Goal: Task Accomplishment & Management: Manage account settings

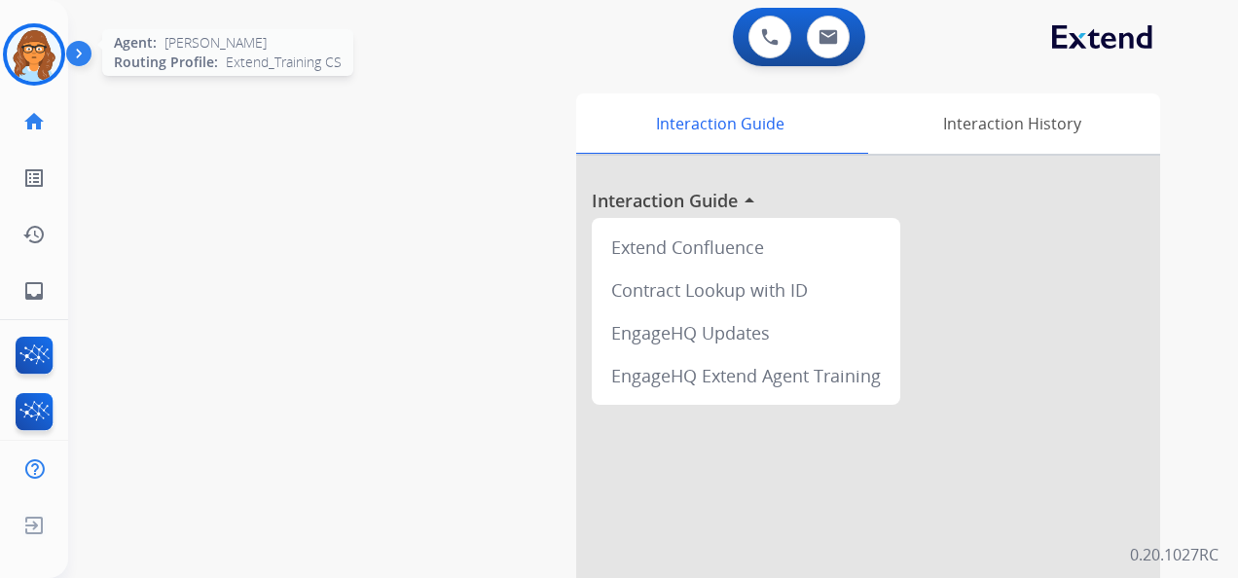
click at [33, 34] on img at bounding box center [34, 54] width 55 height 55
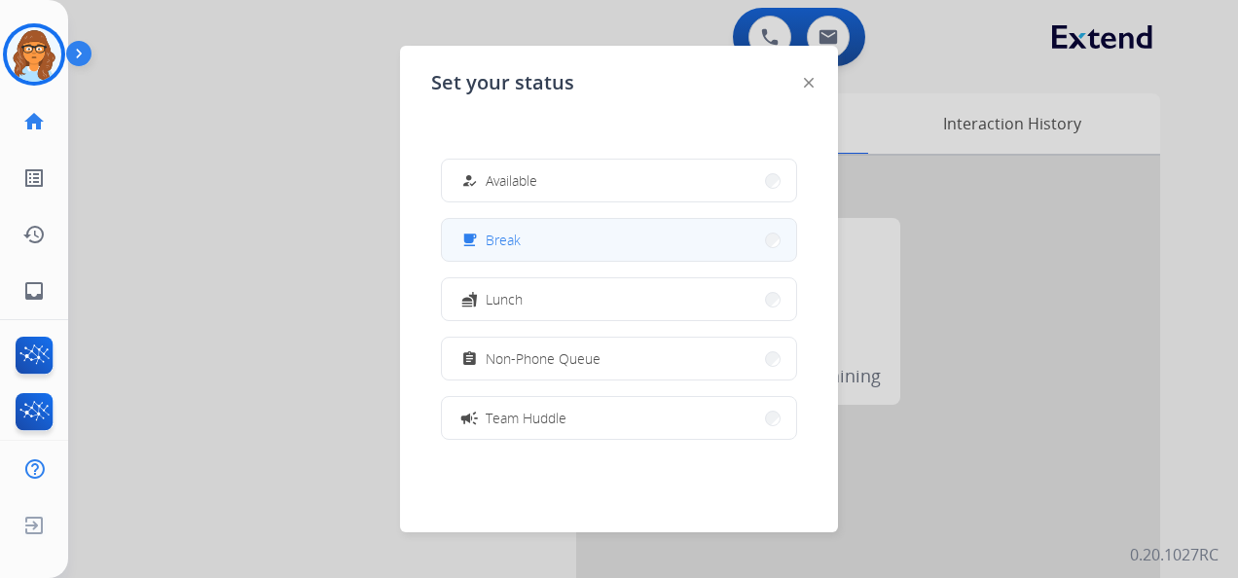
click at [555, 236] on button "free_breakfast Break" at bounding box center [619, 240] width 354 height 42
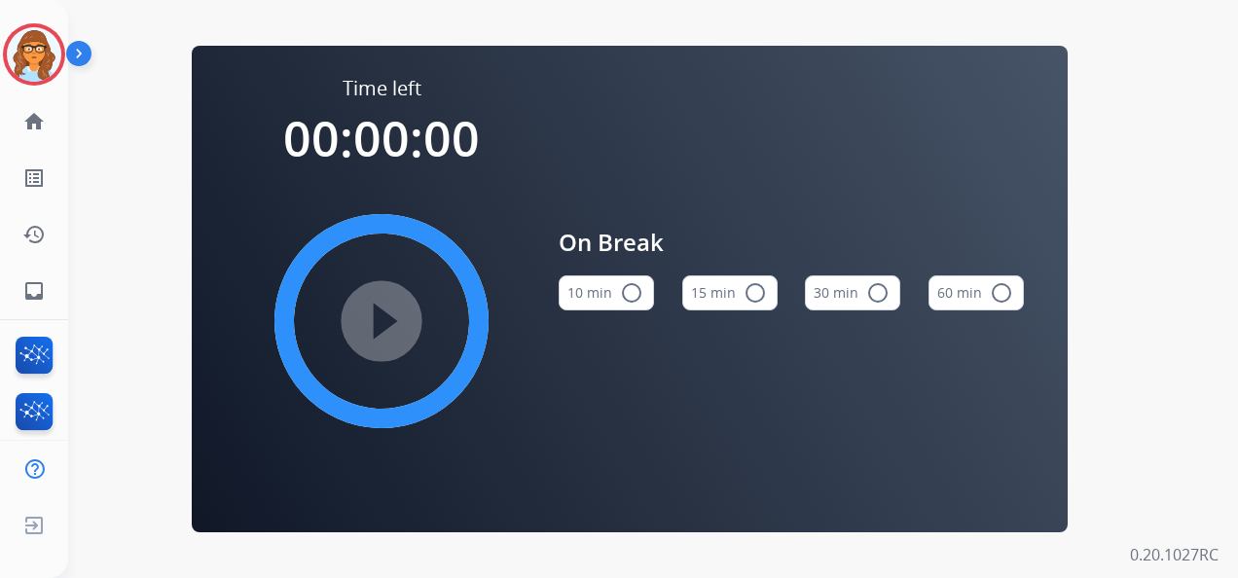
click at [706, 306] on button "15 min radio_button_unchecked" at bounding box center [729, 292] width 95 height 35
click at [393, 326] on mat-icon "play_circle_filled" at bounding box center [381, 320] width 23 height 23
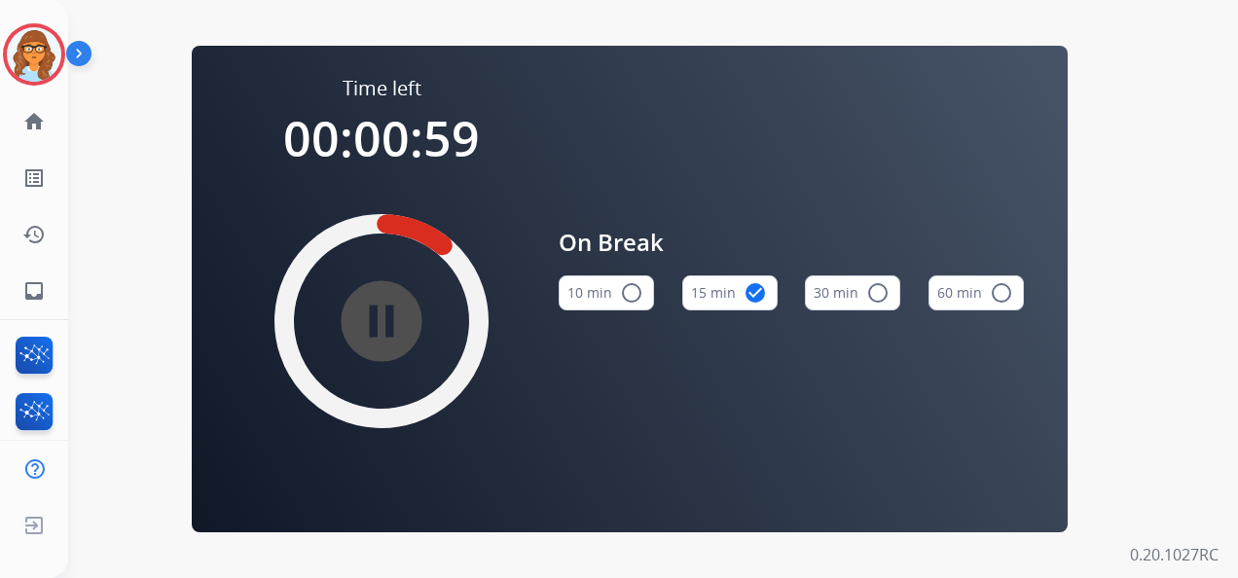
click at [380, 309] on mat-icon "pause_circle_filled" at bounding box center [381, 320] width 23 height 23
click at [74, 55] on img at bounding box center [82, 57] width 33 height 37
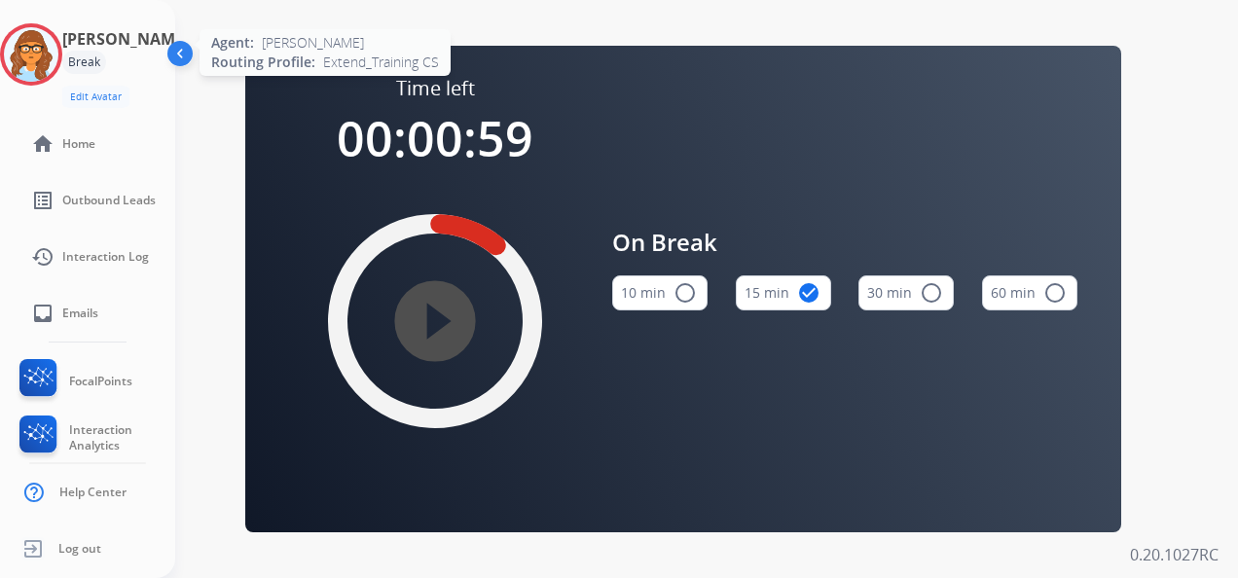
click at [50, 67] on img at bounding box center [31, 54] width 55 height 55
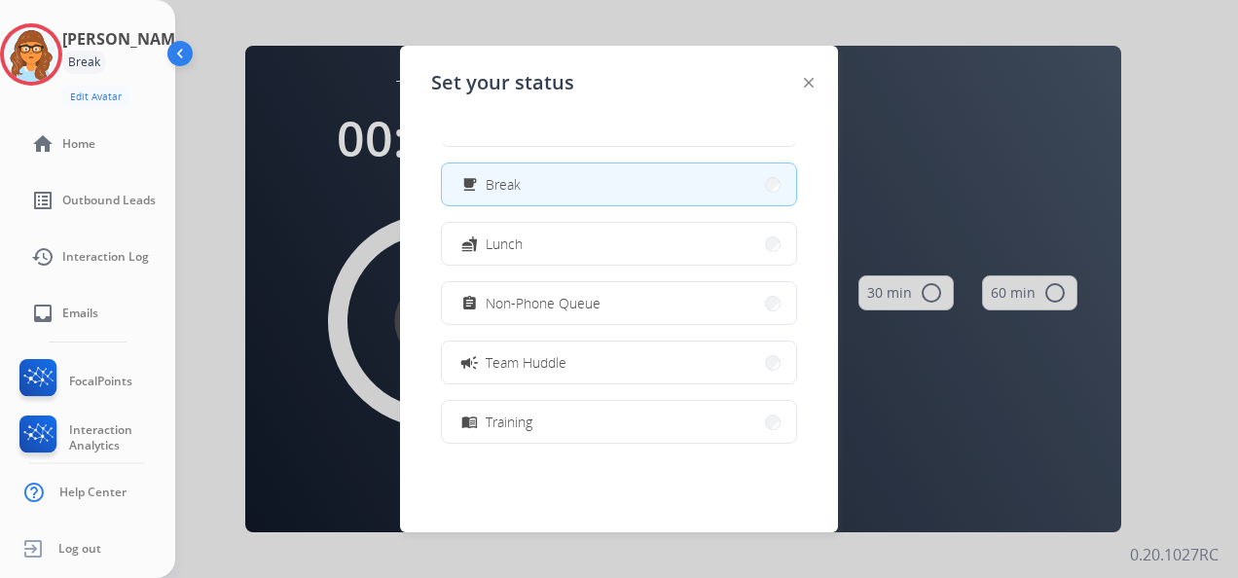
scroll to position [195, 0]
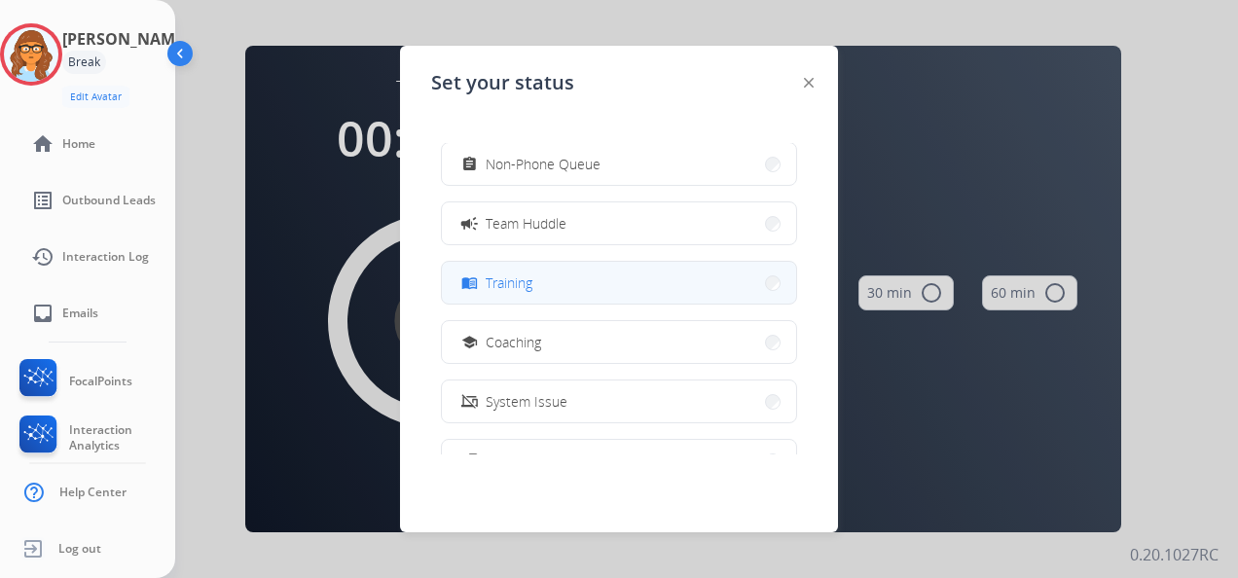
click at [557, 281] on button "menu_book Training" at bounding box center [619, 283] width 354 height 42
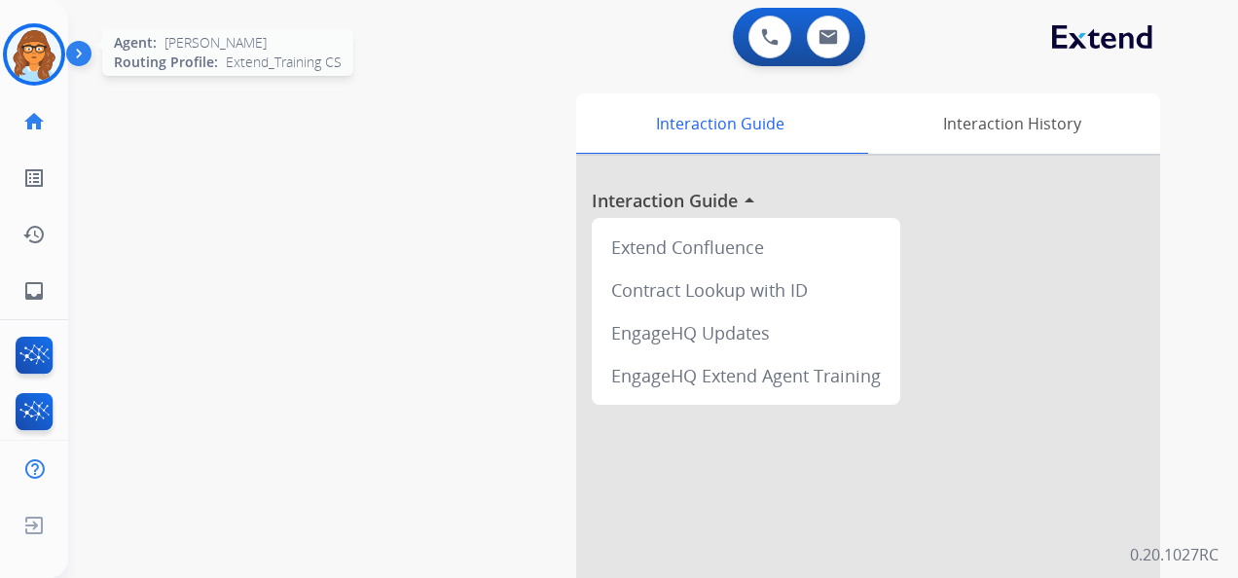
click at [39, 57] on img at bounding box center [34, 54] width 55 height 55
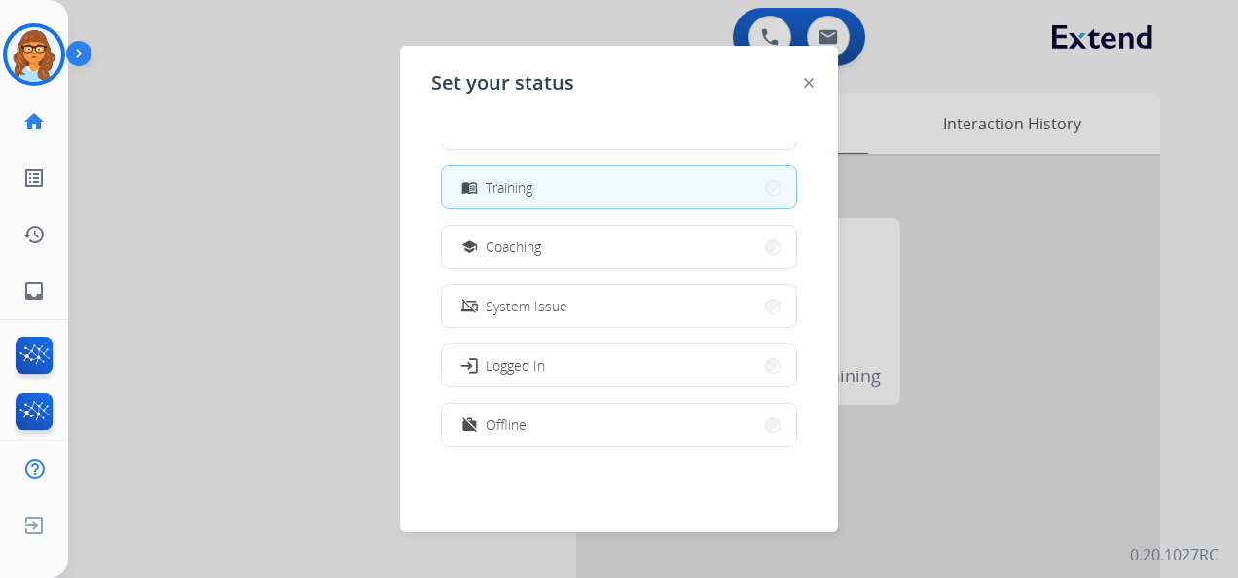
scroll to position [292, 0]
click at [808, 87] on img at bounding box center [809, 83] width 10 height 10
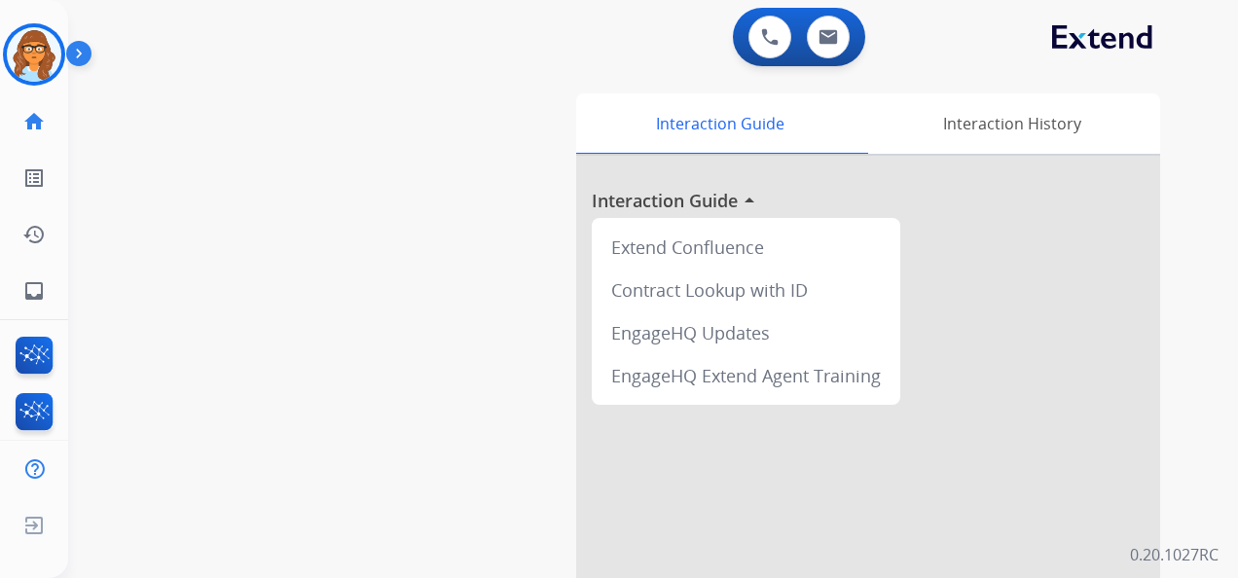
click at [86, 52] on img at bounding box center [82, 57] width 33 height 37
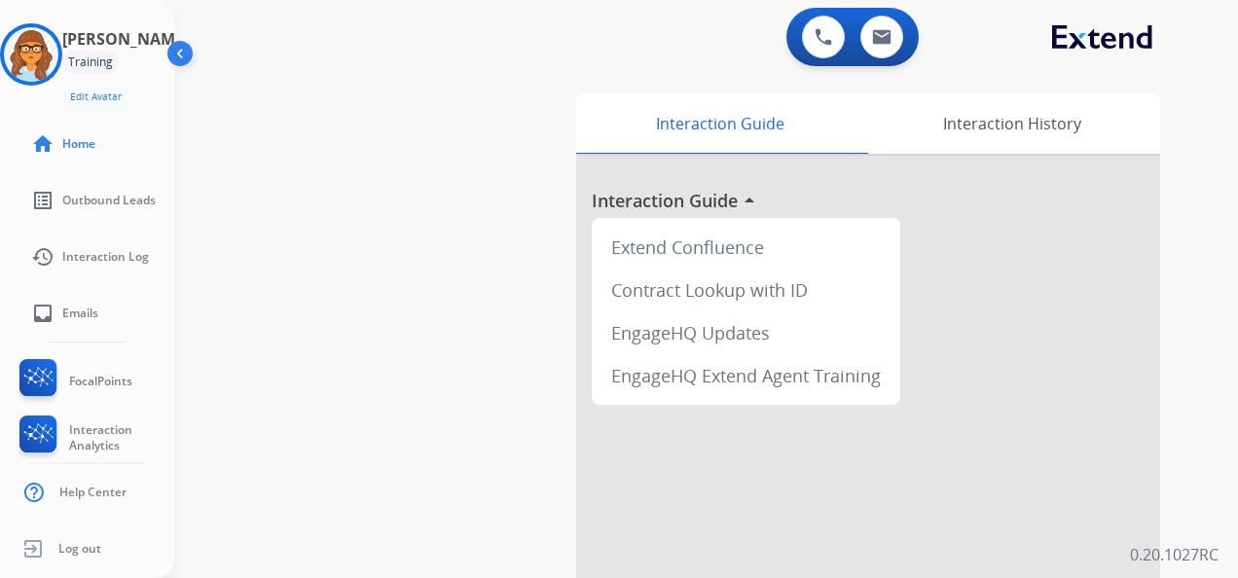
click at [191, 50] on img at bounding box center [182, 57] width 37 height 37
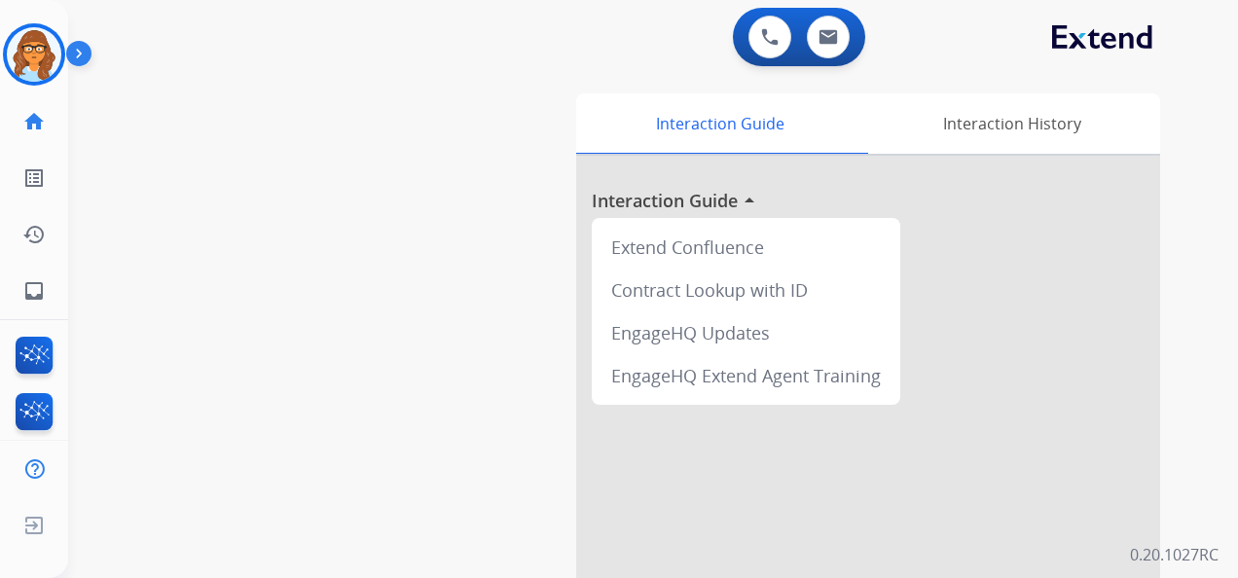
click at [78, 55] on img at bounding box center [82, 57] width 33 height 37
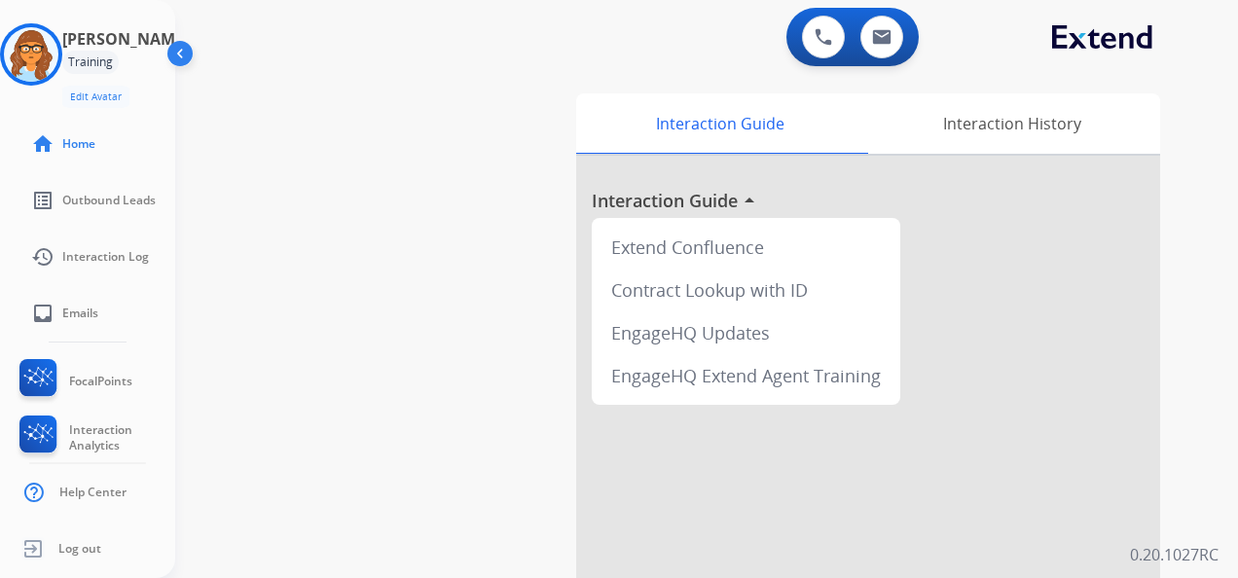
click at [173, 52] on img at bounding box center [182, 57] width 37 height 37
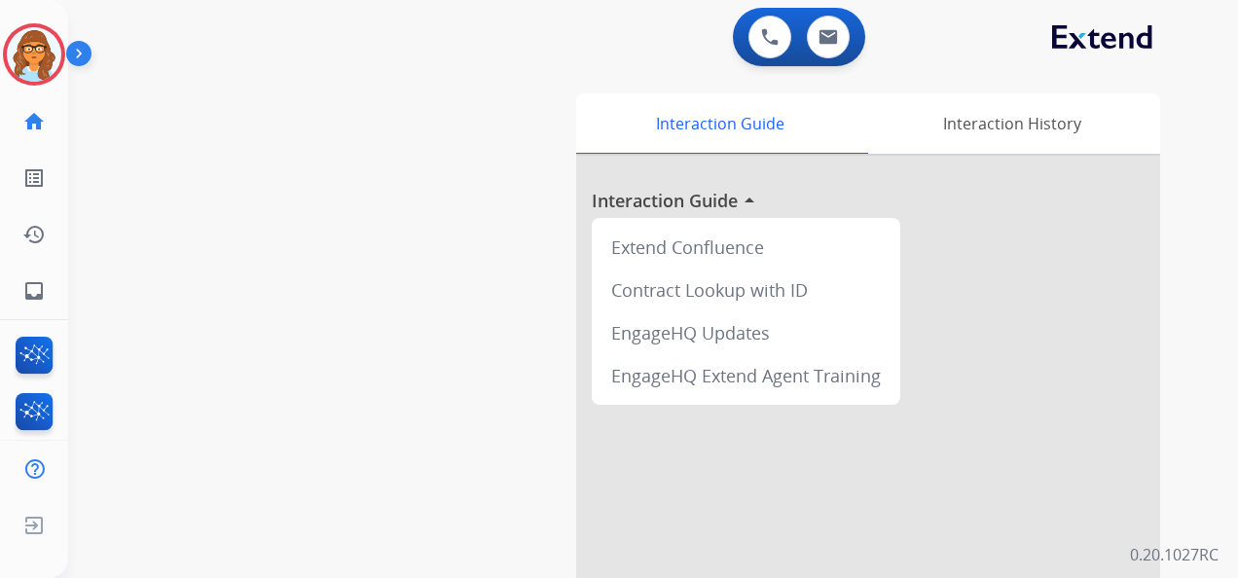
click at [89, 58] on img at bounding box center [82, 57] width 33 height 37
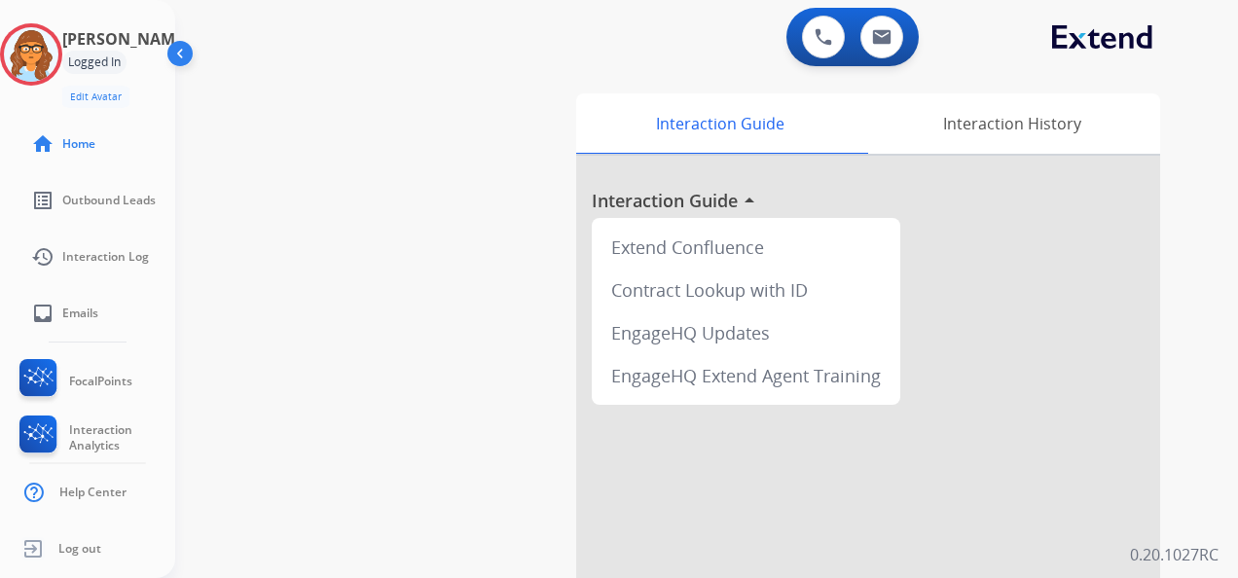
click at [179, 53] on img at bounding box center [182, 57] width 37 height 37
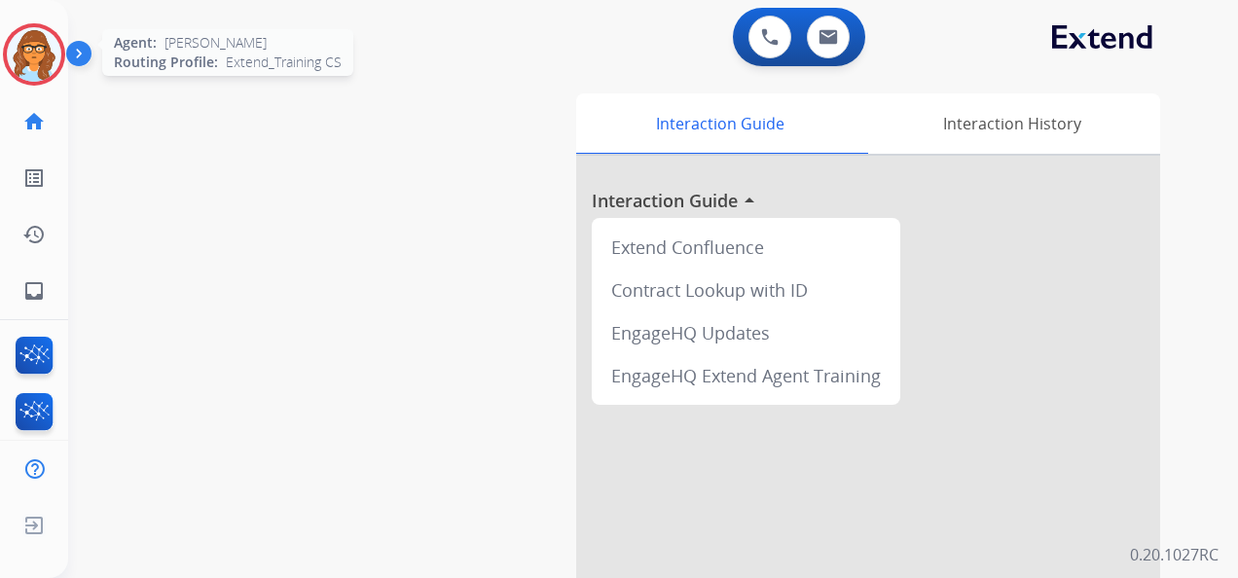
click at [28, 62] on img at bounding box center [34, 54] width 55 height 55
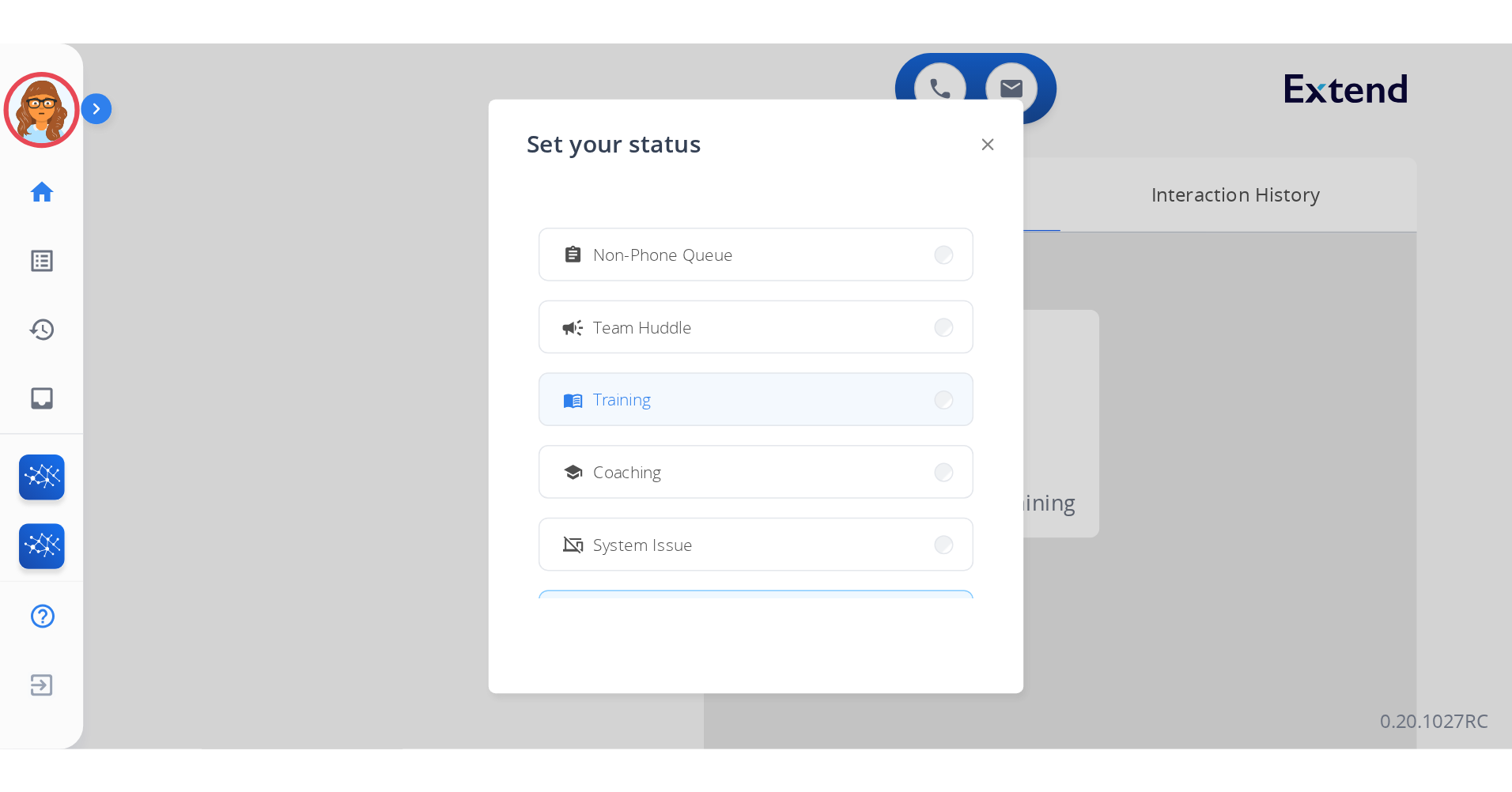
scroll to position [158, 0]
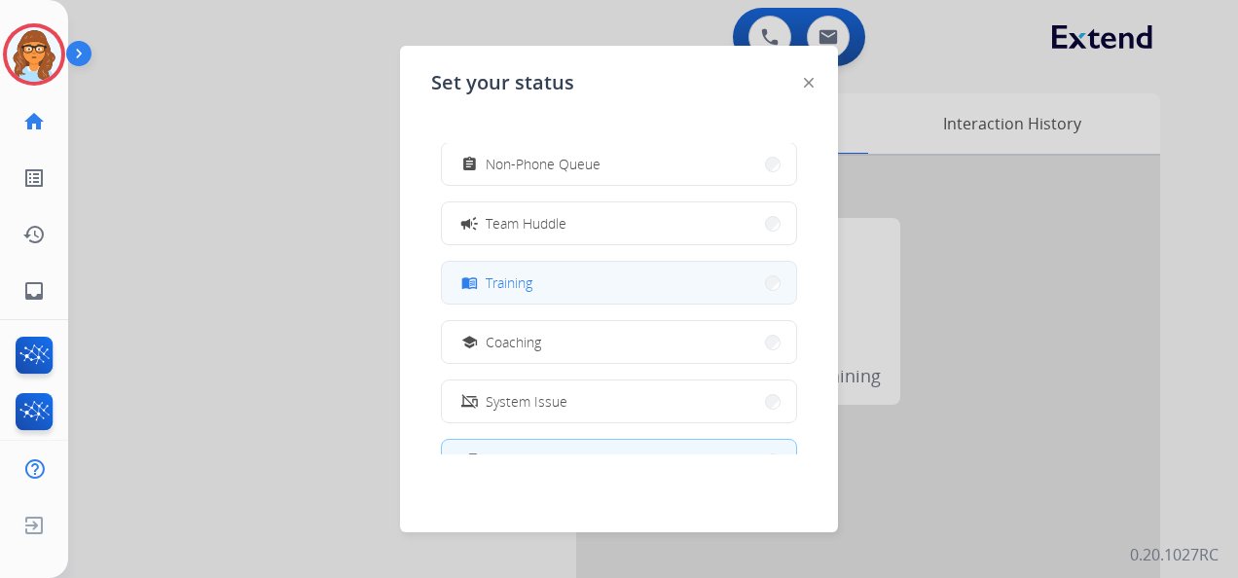
click at [640, 268] on button "menu_book Training" at bounding box center [619, 283] width 354 height 42
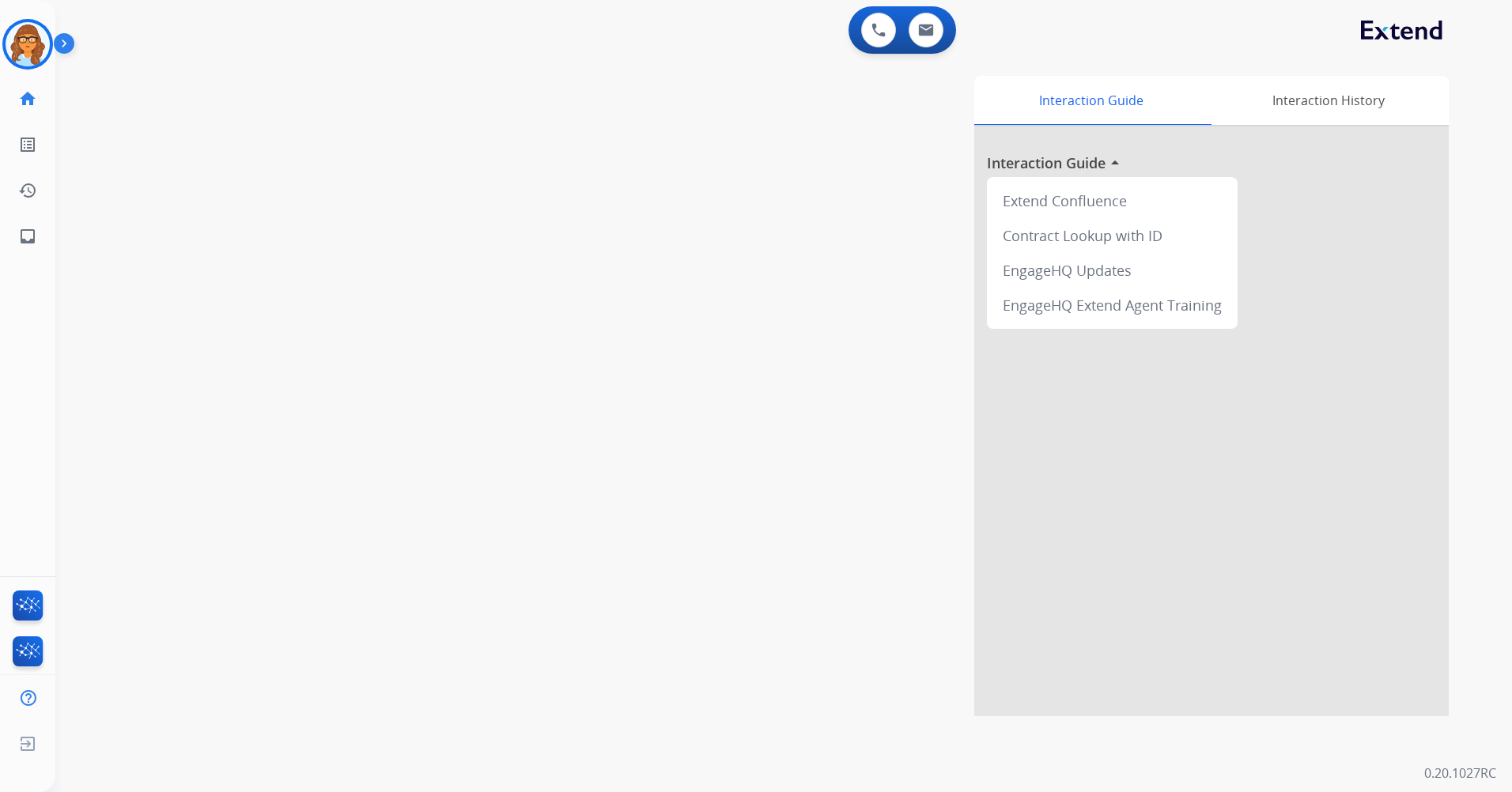
click at [63, 50] on img at bounding box center [67, 46] width 27 height 30
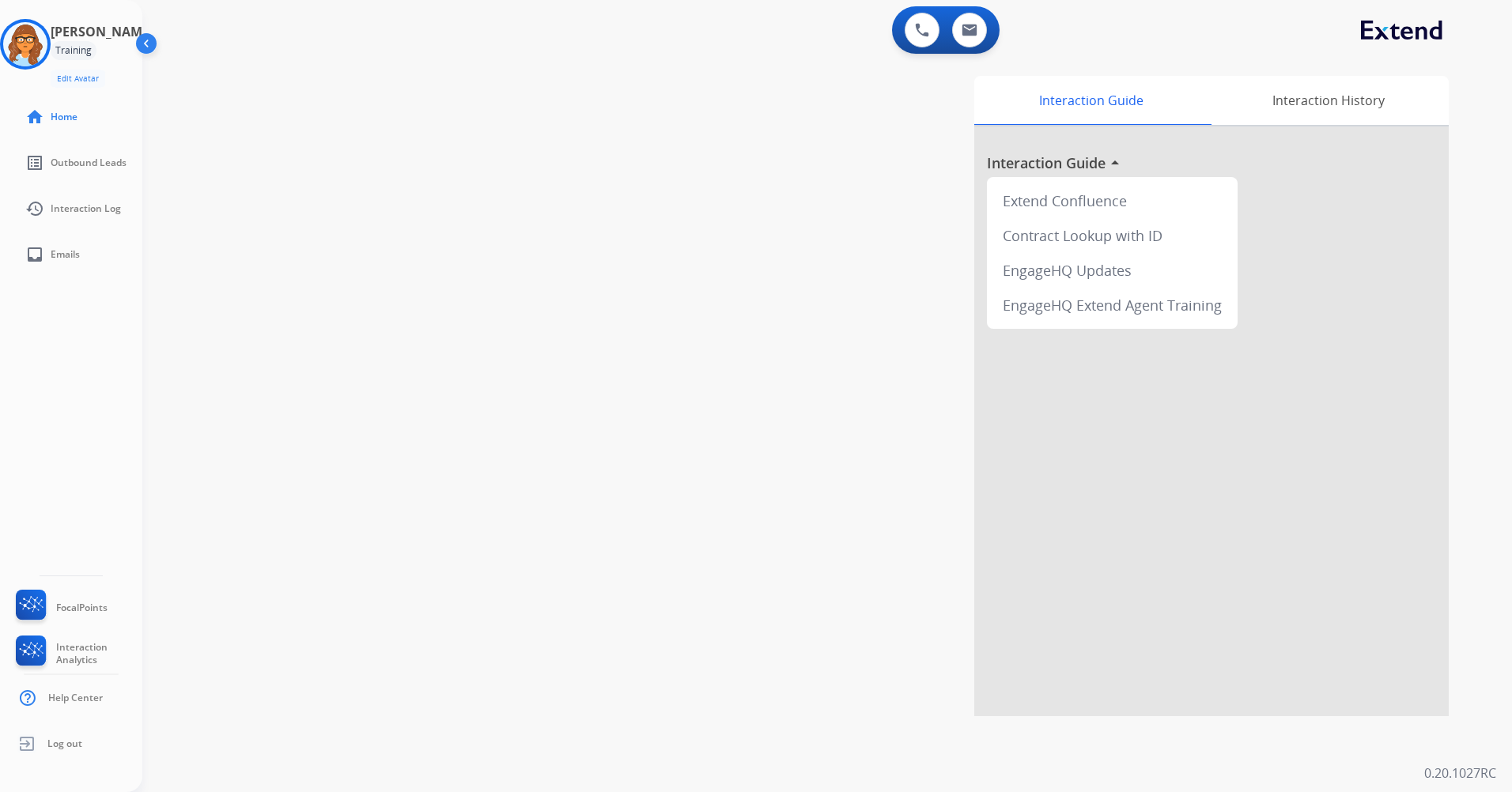
click at [146, 50] on img at bounding box center [148, 46] width 30 height 30
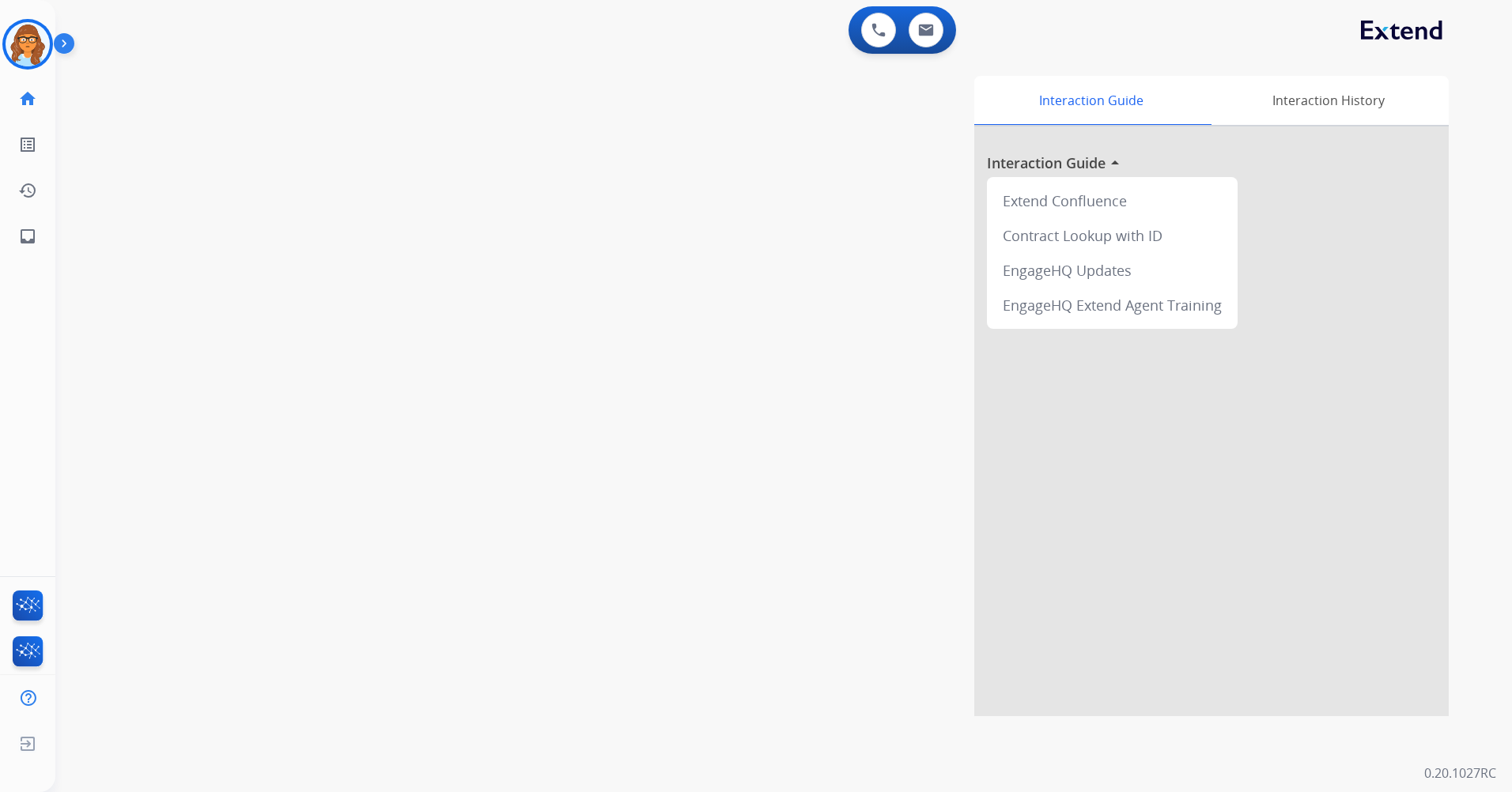
click at [78, 41] on img at bounding box center [67, 46] width 27 height 30
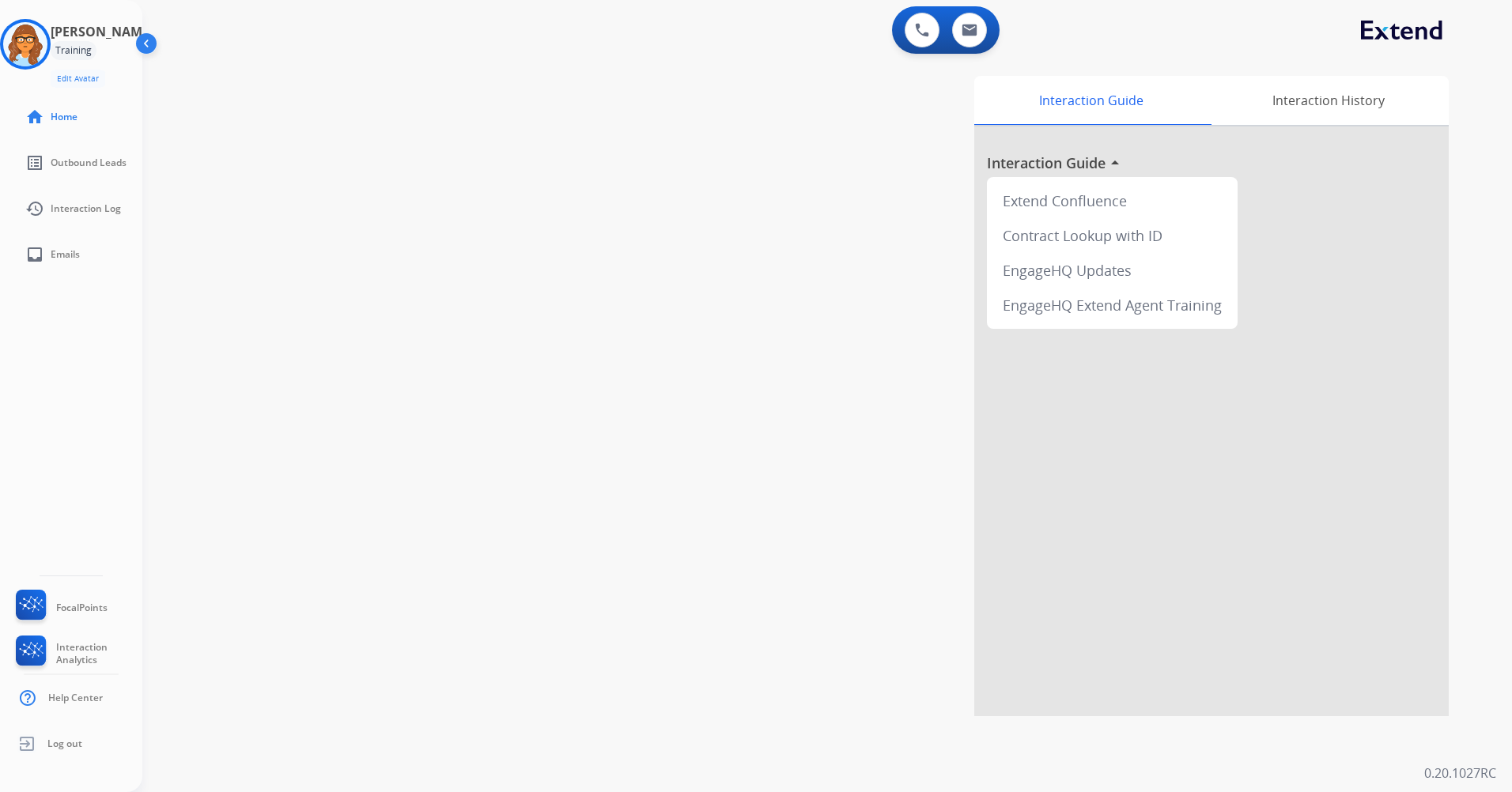
click at [145, 38] on img at bounding box center [148, 46] width 30 height 30
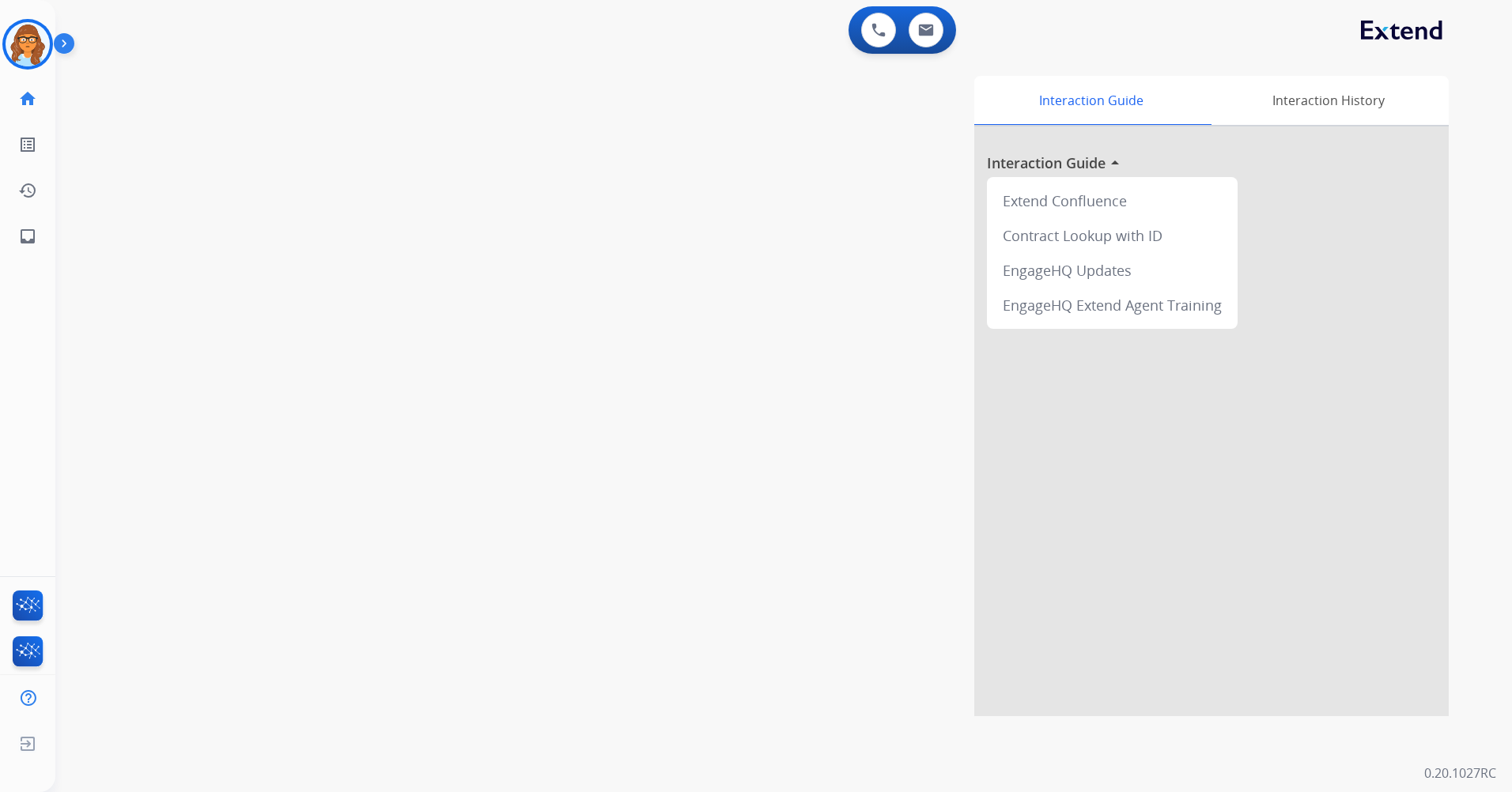
click at [65, 36] on img at bounding box center [67, 46] width 27 height 30
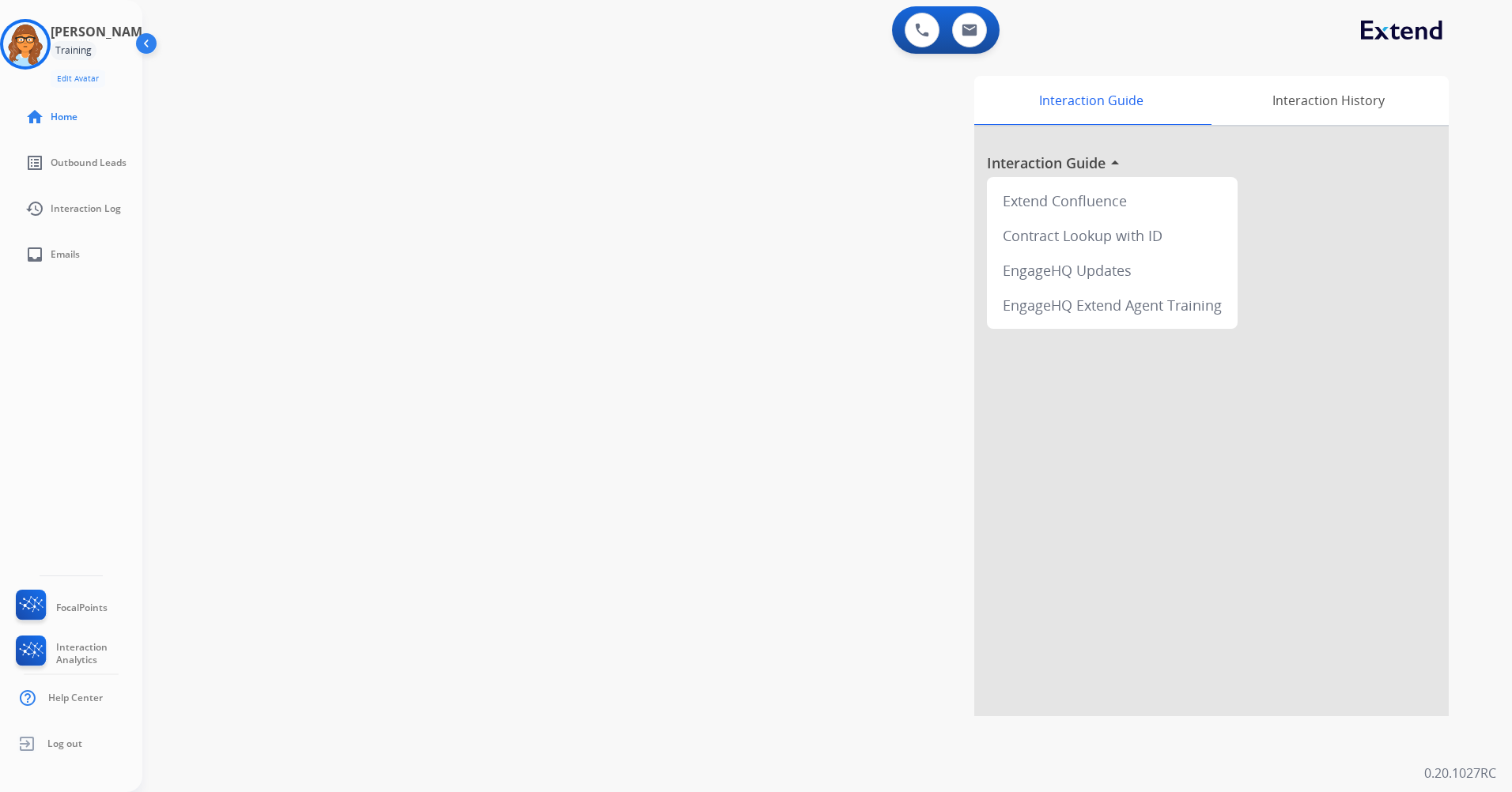
click at [155, 45] on img at bounding box center [148, 46] width 30 height 30
